Goal: Information Seeking & Learning: Compare options

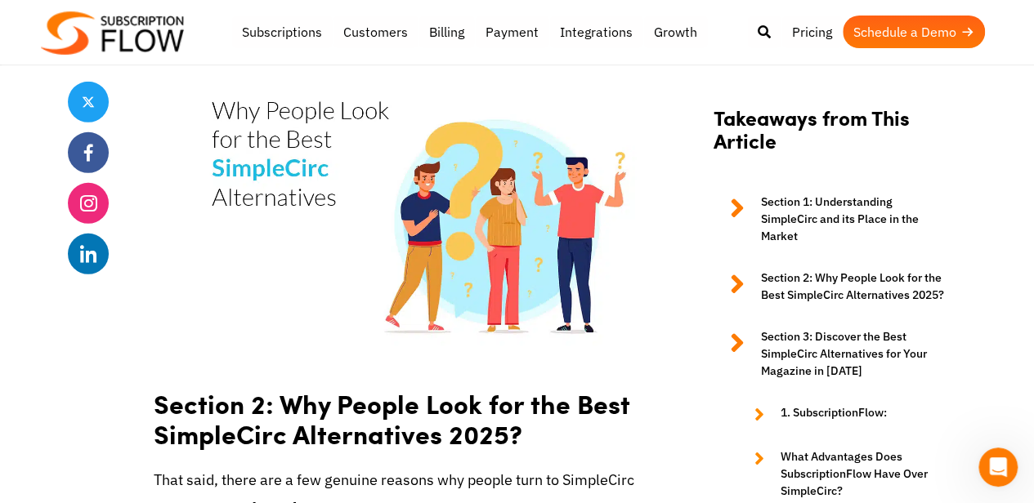
scroll to position [2354, 0]
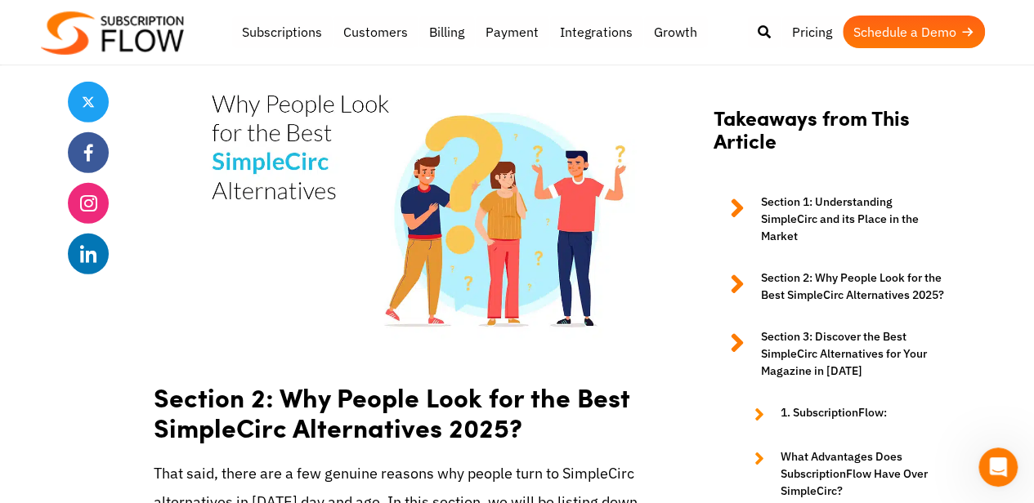
click at [852, 360] on link "Section 3: Discover the Best SimpleCirc Alternatives for Your Magazine in 2025" at bounding box center [831, 354] width 237 height 51
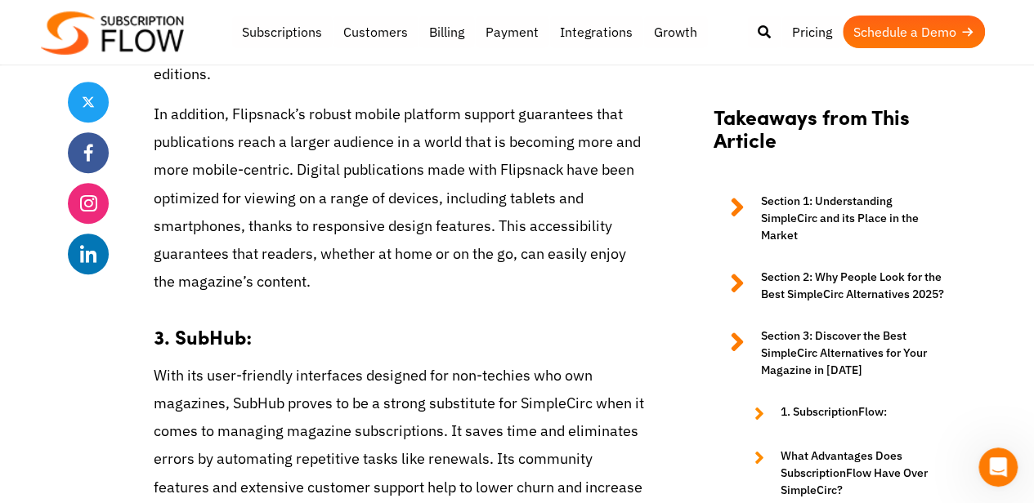
scroll to position [6541, 0]
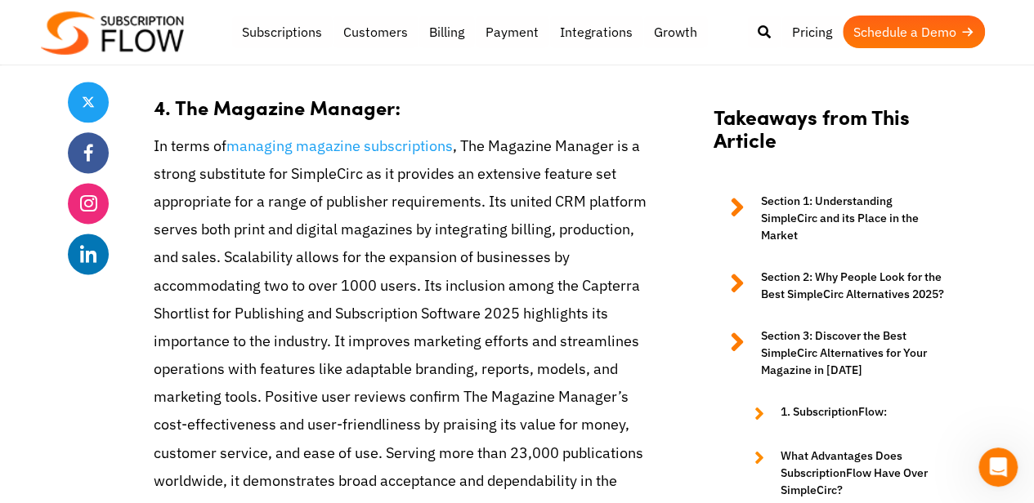
click at [862, 329] on link "Section 3: Discover the Best SimpleCirc Alternatives for Your Magazine in 2025" at bounding box center [831, 354] width 237 height 51
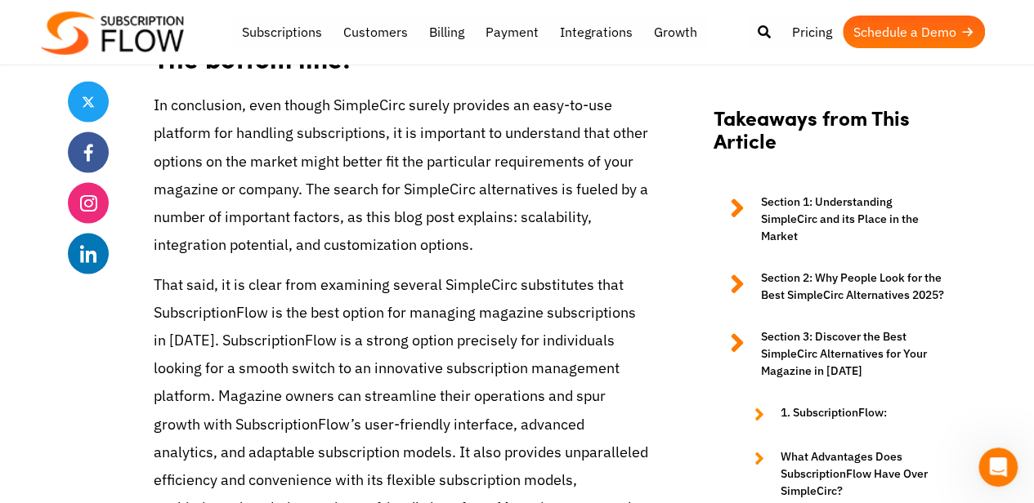
scroll to position [7765, 0]
click at [281, 271] on p "That said, it is clear from examining several SimpleCirc substitutes that Subsc…" at bounding box center [401, 452] width 494 height 363
click at [136, 22] on img at bounding box center [112, 32] width 143 height 43
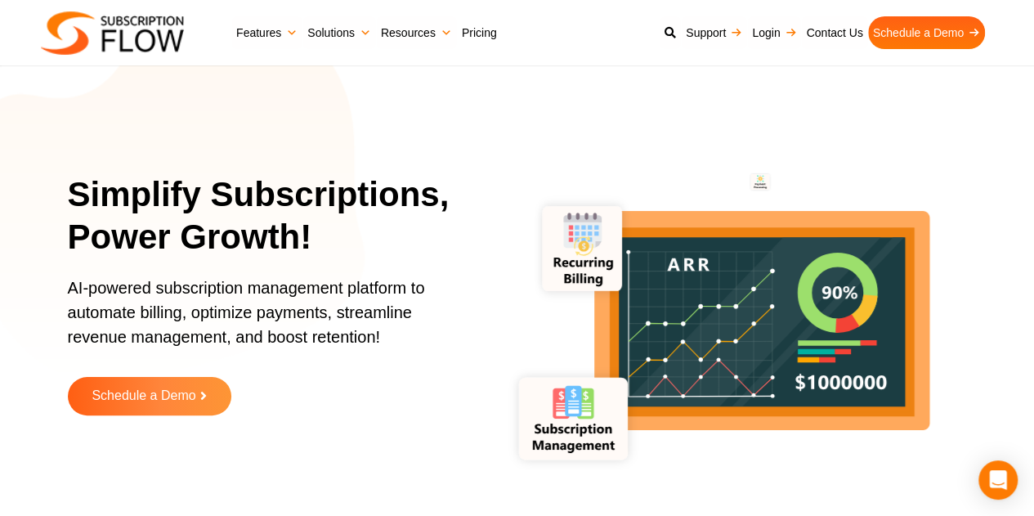
click at [492, 32] on link "Pricing" at bounding box center [479, 32] width 45 height 33
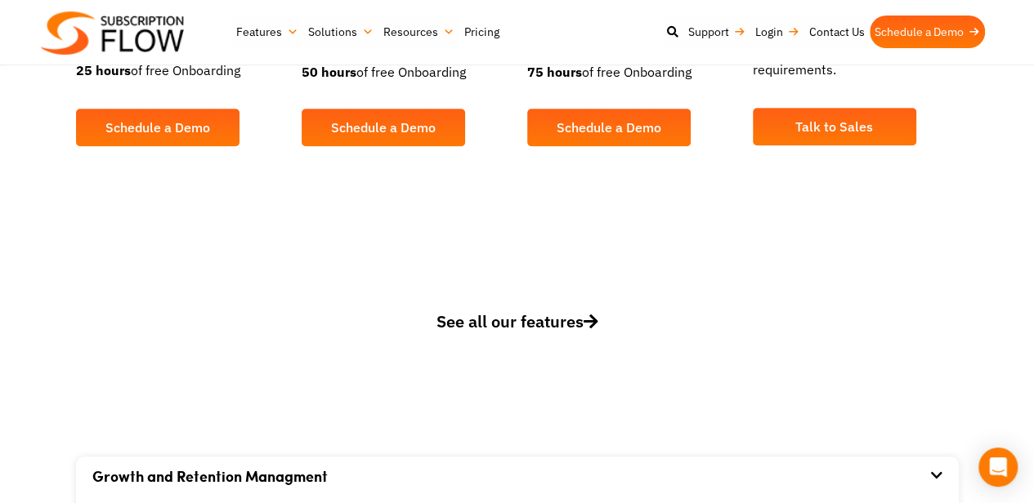
scroll to position [672, 0]
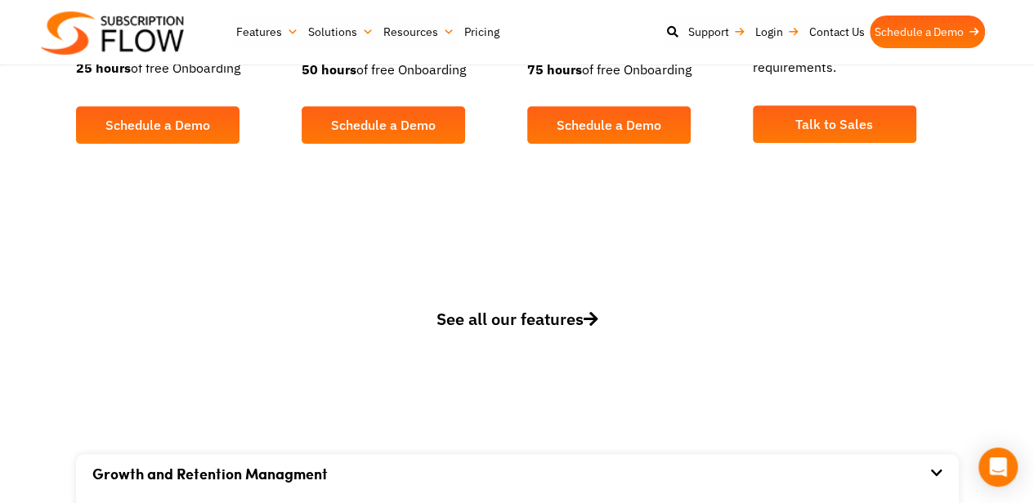
click at [592, 338] on link "See all our features" at bounding box center [517, 331] width 883 height 49
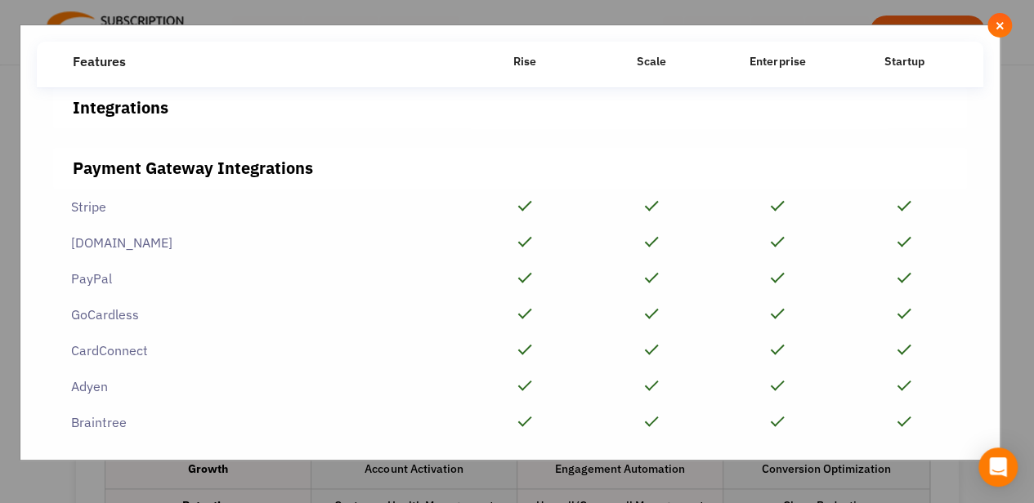
scroll to position [727, 0]
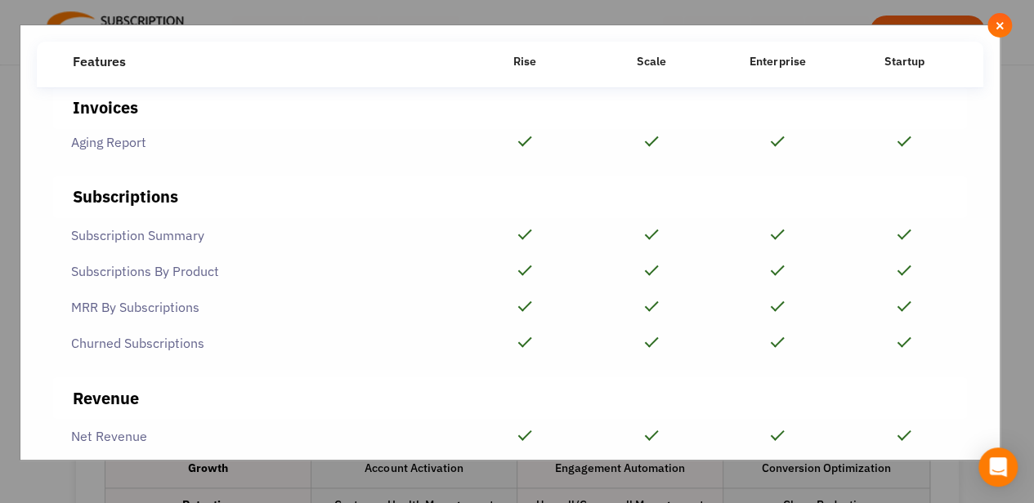
click at [881, 324] on div at bounding box center [904, 307] width 127 height 34
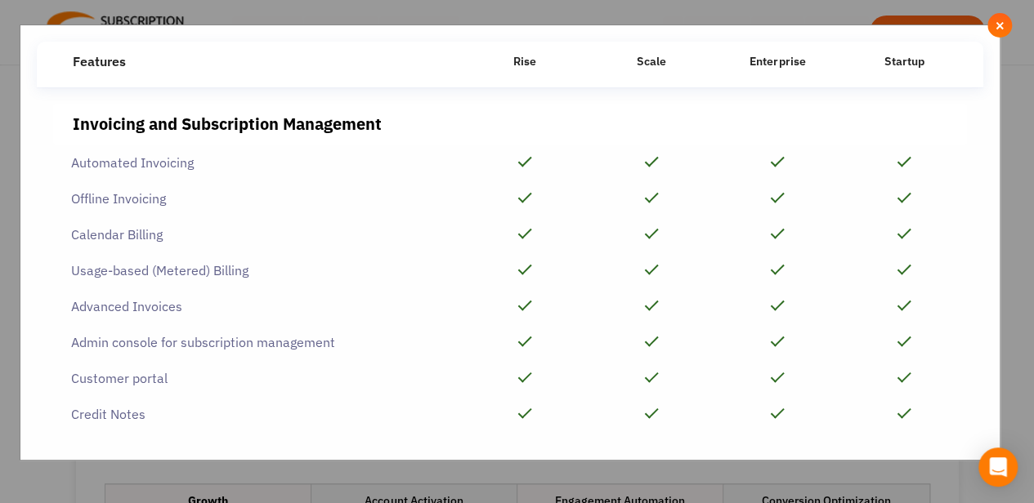
scroll to position [693, 0]
click at [997, 29] on span "×" at bounding box center [1000, 25] width 11 height 18
